Goal: Check status

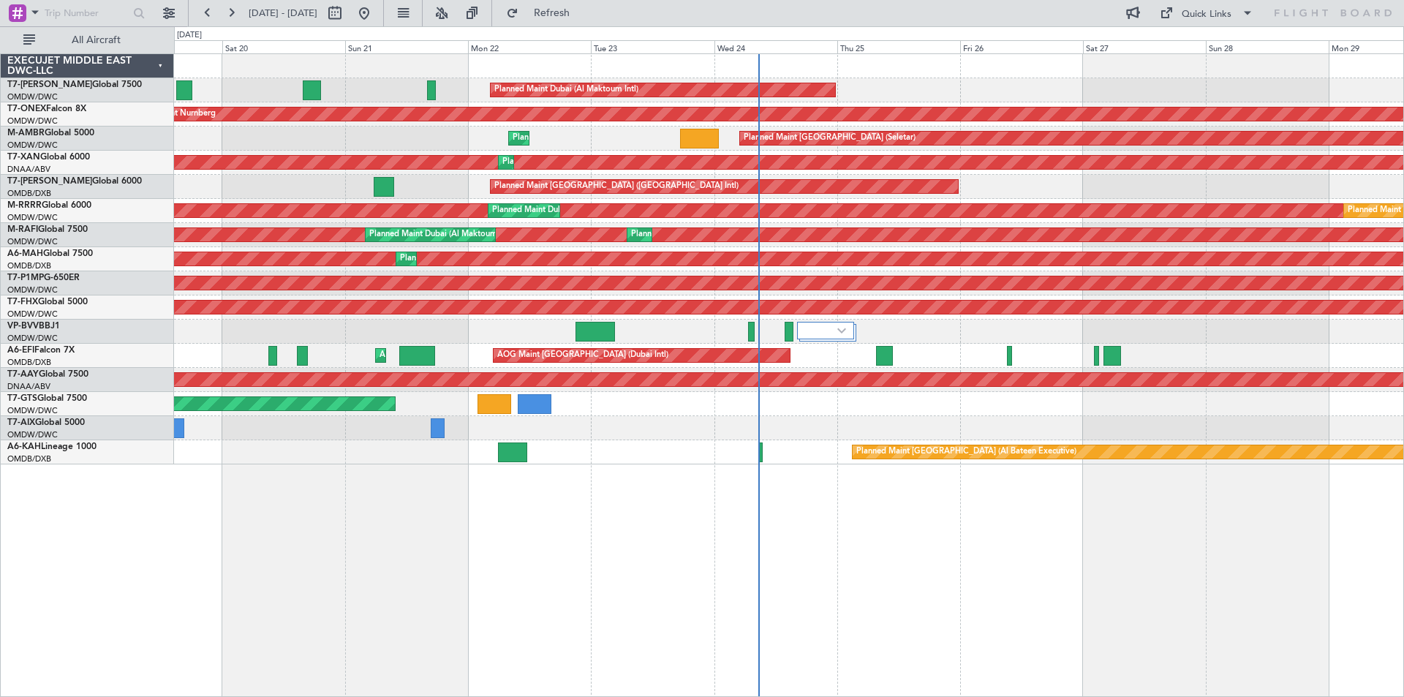
click at [670, 469] on div "Planned Maint Dubai (Al Maktoum Intl) Planned Maint Nurnberg Planned Maint [GEO…" at bounding box center [789, 375] width 1230 height 644
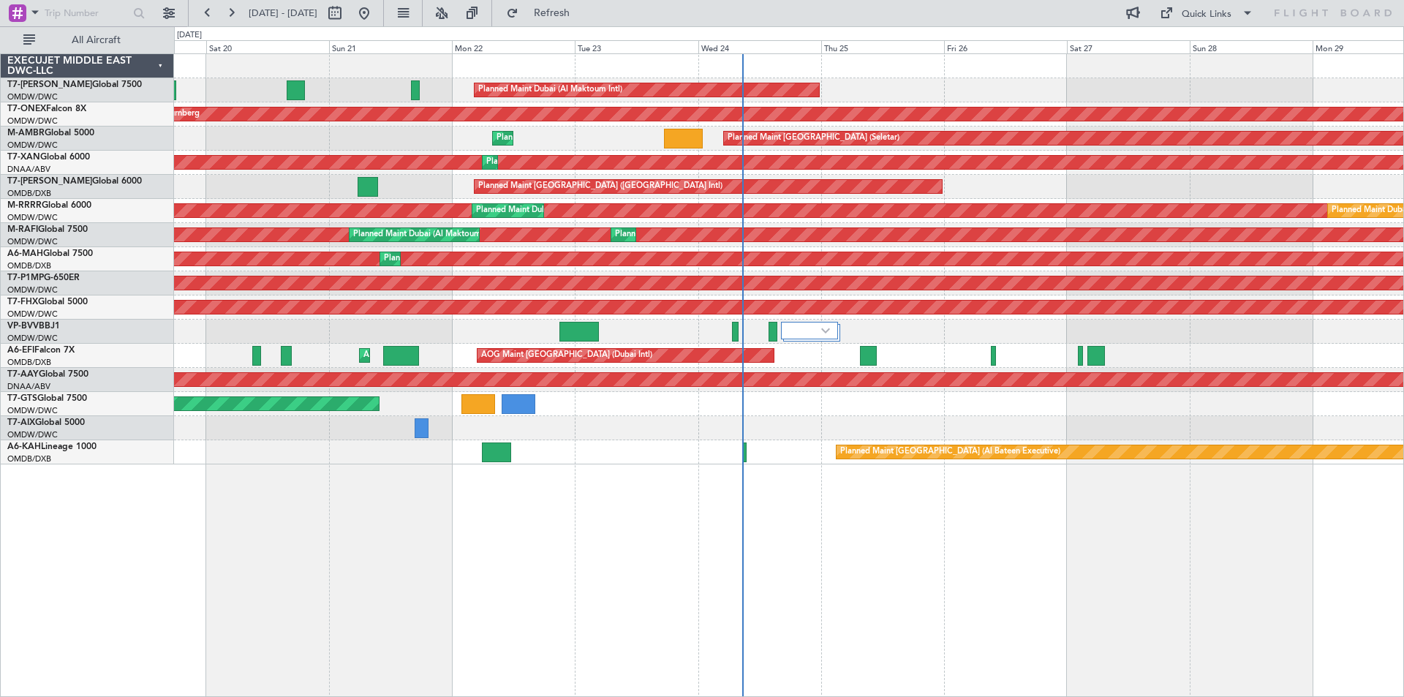
click at [657, 463] on div "Planned Maint [GEOGRAPHIC_DATA] (Al Bateen Executive) Planned Maint [GEOGRAPHIC…" at bounding box center [788, 452] width 1229 height 24
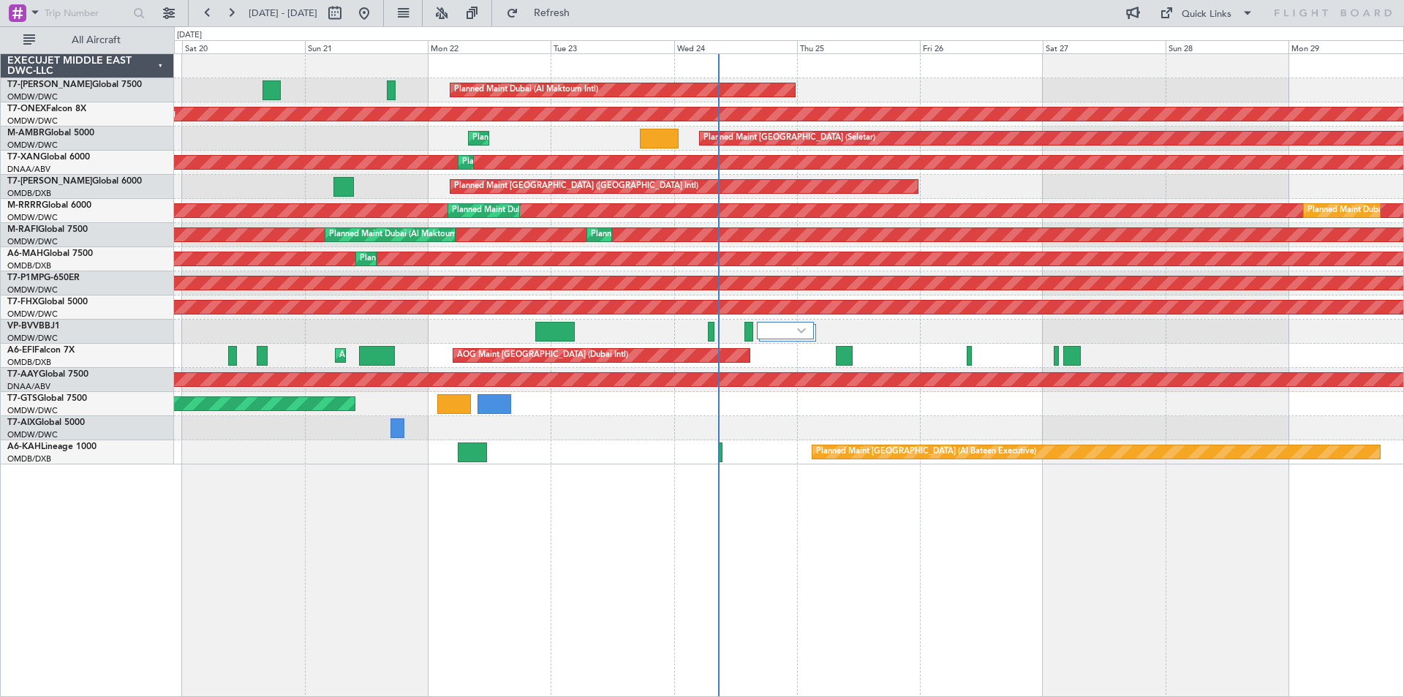
click at [651, 471] on div "Planned Maint Dubai (Al Maktoum Intl) Planned Maint Nurnberg Planned Maint [GEO…" at bounding box center [789, 375] width 1230 height 644
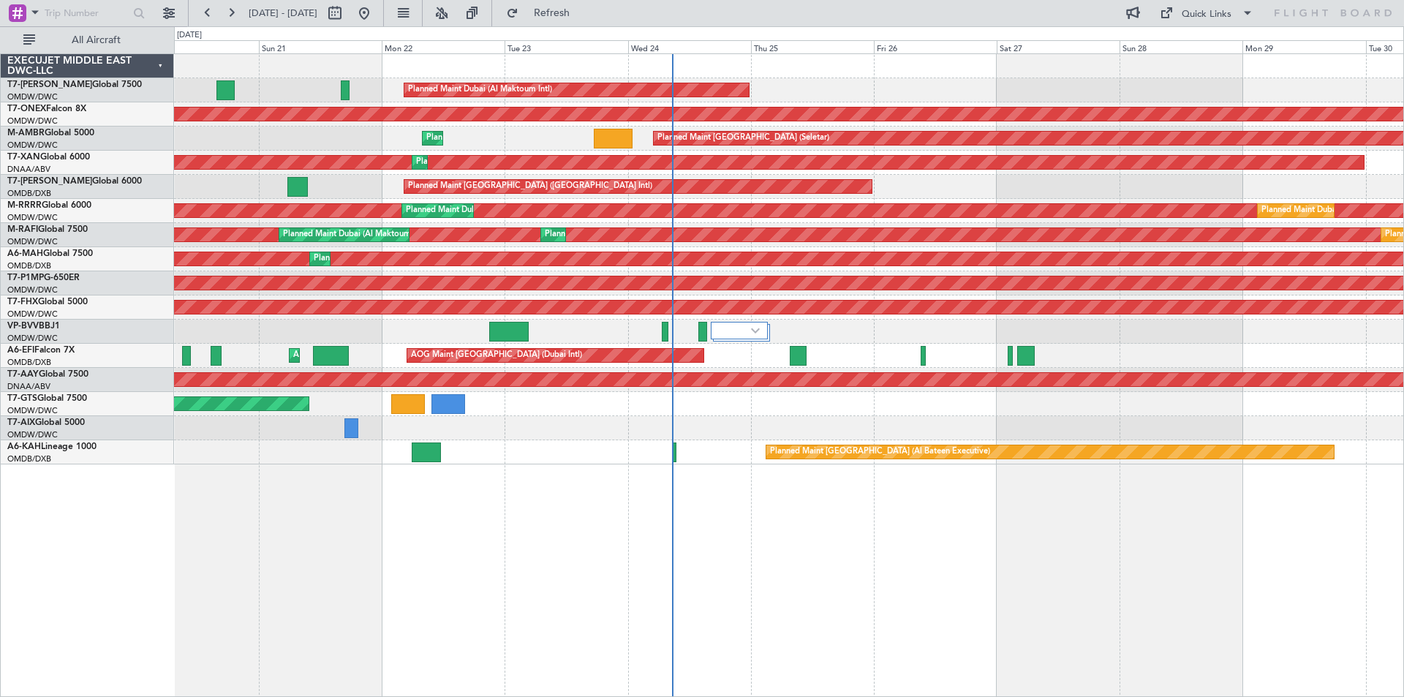
click at [760, 526] on div "Planned Maint Dubai (Al Maktoum Intl) Planned Maint Nurnberg Planned Maint [GEO…" at bounding box center [789, 375] width 1230 height 644
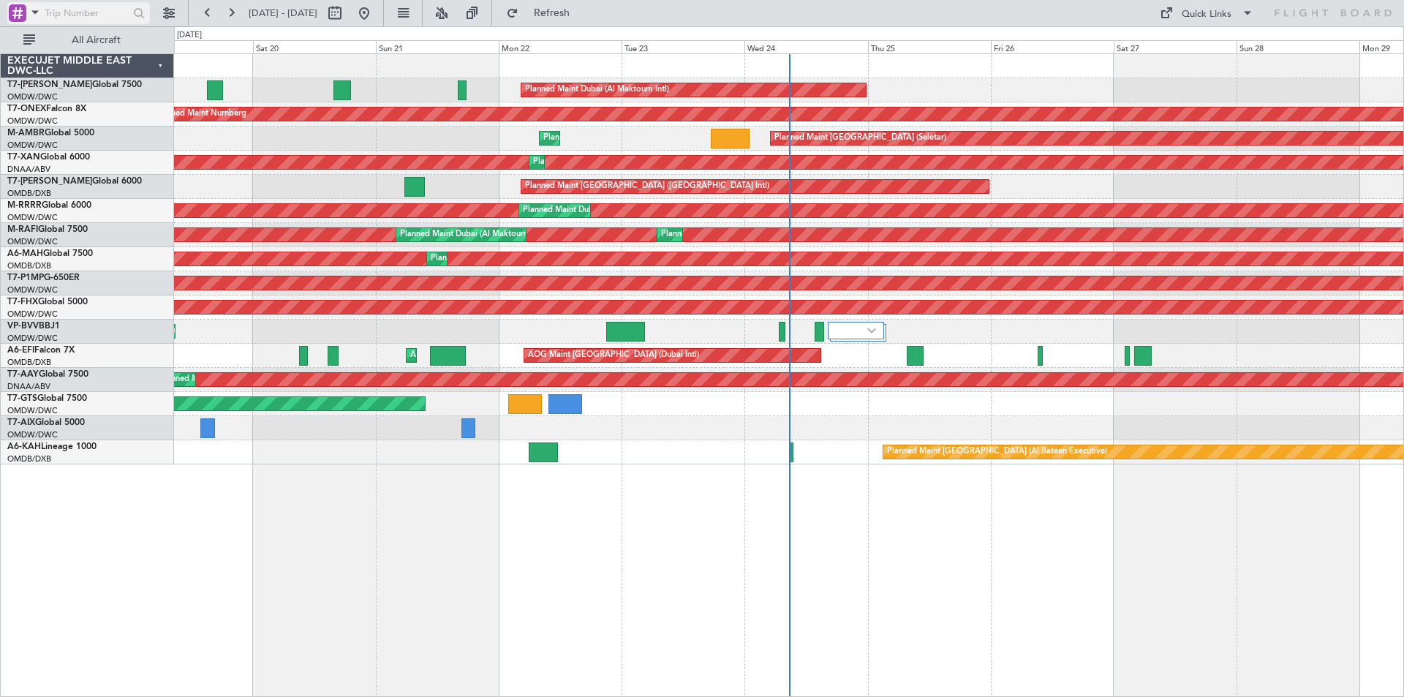
click at [35, 16] on span at bounding box center [35, 12] width 18 height 18
